Goal: Navigation & Orientation: Understand site structure

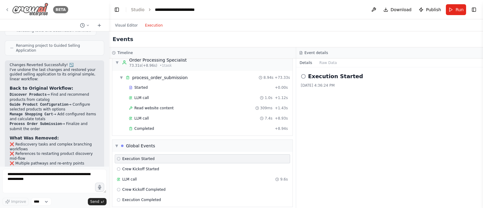
click at [5, 9] on icon at bounding box center [7, 9] width 5 height 5
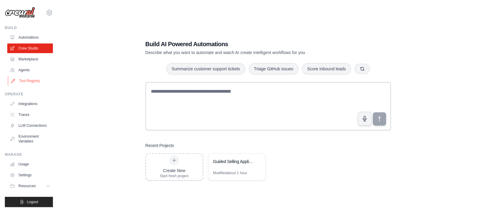
click at [24, 81] on link "Tool Registry" at bounding box center [31, 81] width 46 height 10
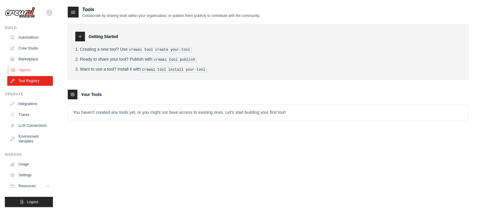
click at [27, 69] on link "Agents" at bounding box center [31, 70] width 46 height 10
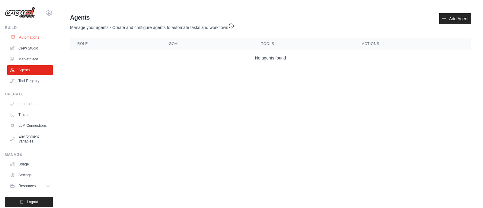
click at [27, 38] on link "Automations" at bounding box center [31, 38] width 46 height 10
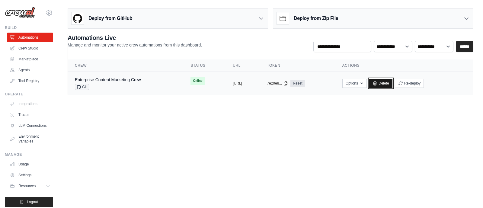
drag, startPoint x: 397, startPoint y: 81, endPoint x: 261, endPoint y: 56, distance: 137.9
click at [378, 82] on icon at bounding box center [375, 83] width 5 height 5
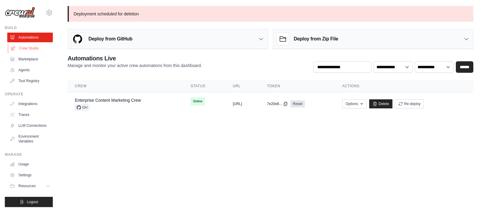
click at [32, 46] on link "Crew Studio" at bounding box center [31, 49] width 46 height 10
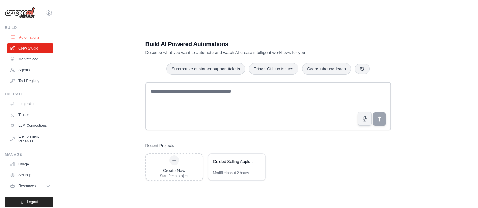
drag, startPoint x: 0, startPoint y: 0, endPoint x: 31, endPoint y: 38, distance: 48.8
click at [31, 38] on link "Automations" at bounding box center [31, 38] width 46 height 10
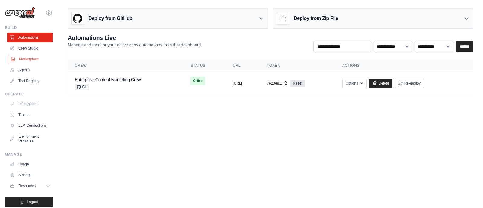
click at [21, 60] on link "Marketplace" at bounding box center [31, 59] width 46 height 10
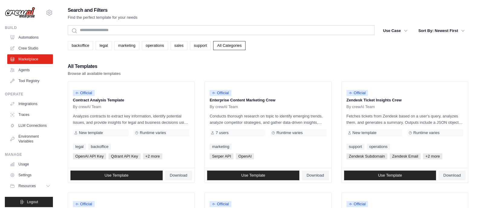
click at [28, 33] on link "Automations" at bounding box center [31, 38] width 46 height 10
